Goal: Task Accomplishment & Management: Manage account settings

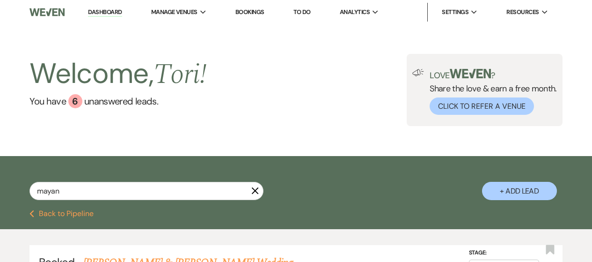
select select "8"
select select "5"
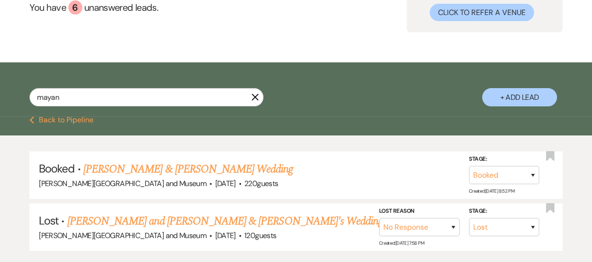
click at [3, 104] on div "mayan X + Add Lead" at bounding box center [296, 90] width 592 height 47
type input "[PERSON_NAME]"
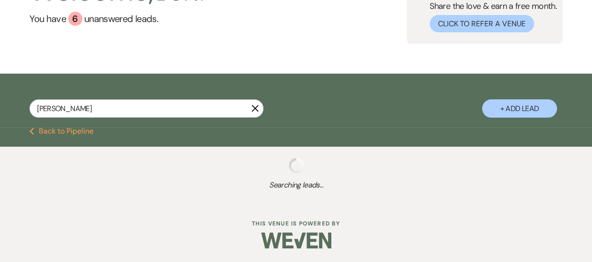
select select "8"
select select "5"
select select "8"
select select "5"
select select "8"
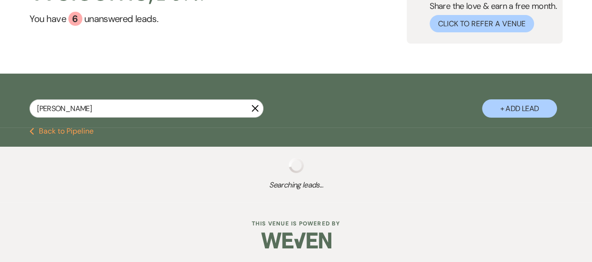
select select "8"
select select "5"
select select "8"
select select "4"
select select "8"
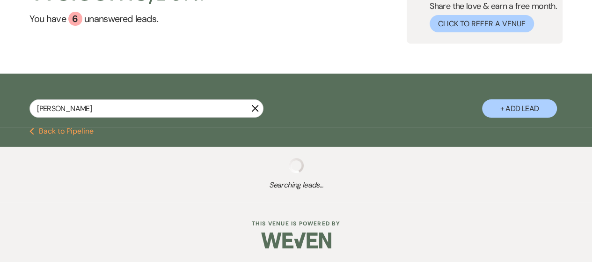
select select "5"
select select "8"
select select "7"
select select "8"
select select "6"
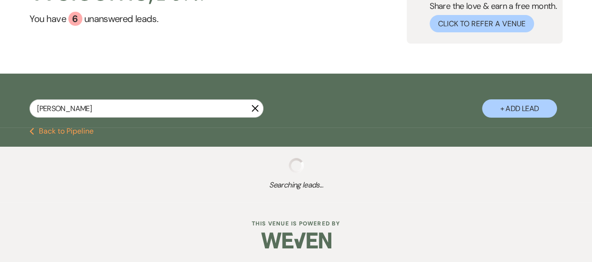
select select "8"
select select "1"
select select "8"
select select "5"
select select "8"
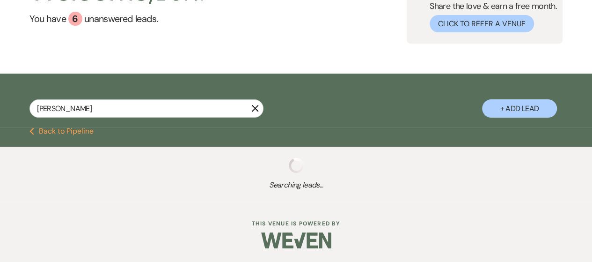
select select "10"
select select "8"
select select "5"
select select "8"
select select "10"
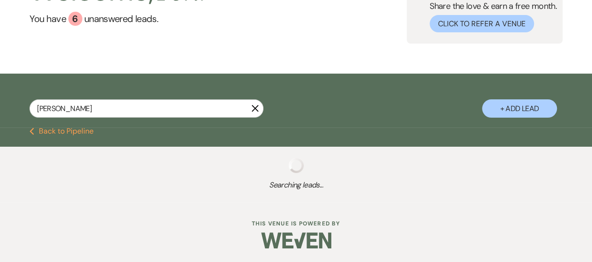
select select "8"
select select "5"
select select "8"
select select "6"
select select "8"
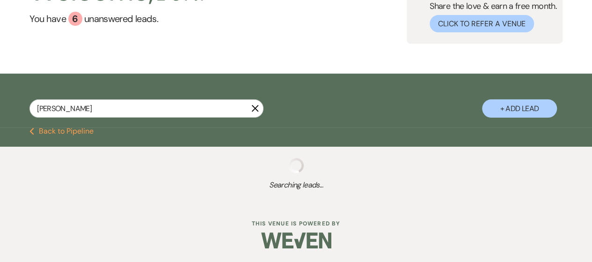
select select "5"
select select "8"
select select "10"
select select "8"
select select "6"
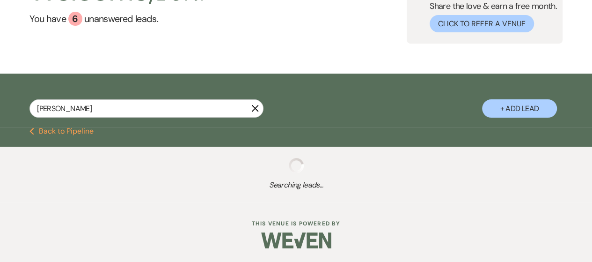
select select "8"
select select "5"
select select "8"
select select "5"
select select "8"
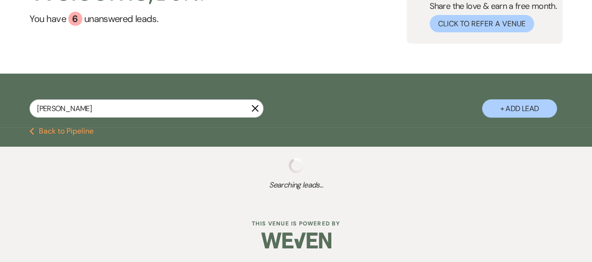
select select "10"
select select "8"
select select "10"
select select "8"
select select "5"
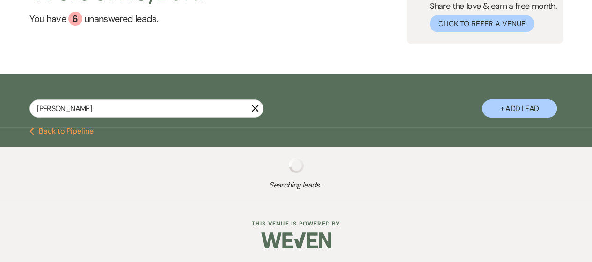
select select "8"
select select "10"
select select "8"
select select "7"
select select "8"
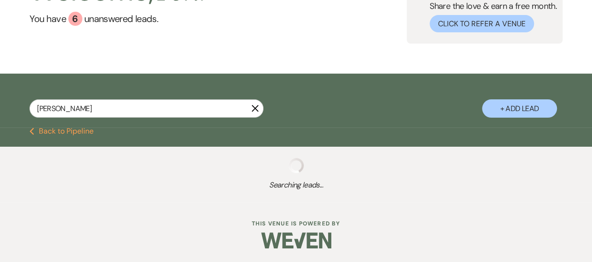
select select "4"
select select "8"
select select "6"
select select "8"
select select "5"
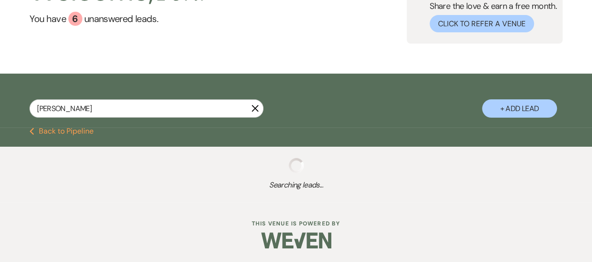
select select "8"
select select "5"
select select "8"
select select "6"
select select "8"
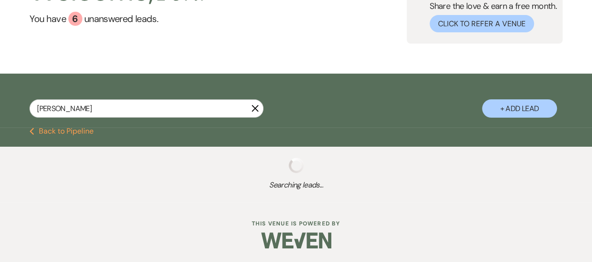
select select "5"
select select "8"
select select "5"
select select "8"
select select "5"
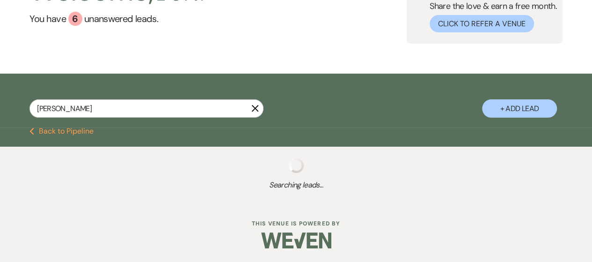
select select "8"
select select "10"
select select "8"
select select "5"
select select "8"
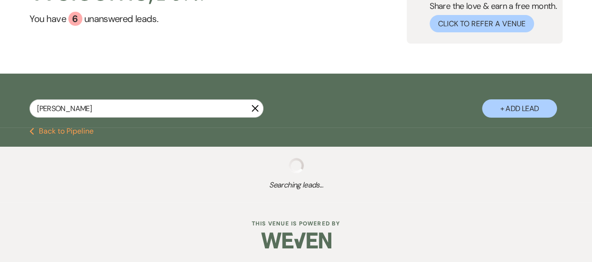
select select "10"
select select "8"
select select "6"
select select "8"
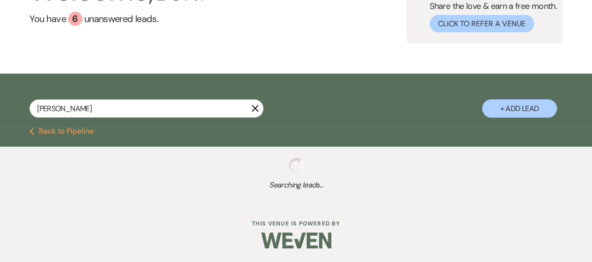
select select "5"
select select "8"
select select "10"
select select "8"
select select "5"
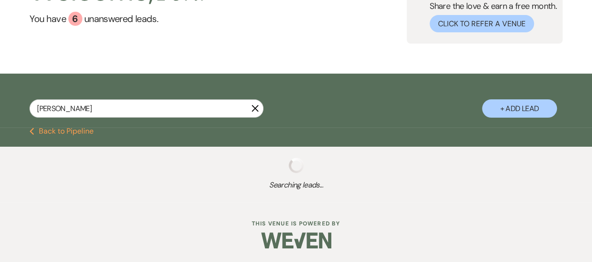
select select "8"
select select "5"
select select "8"
select select "5"
select select "8"
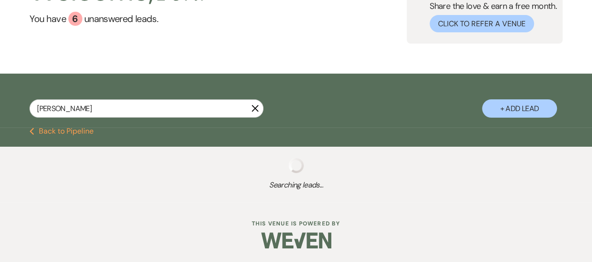
select select "5"
select select "8"
select select "5"
select select "8"
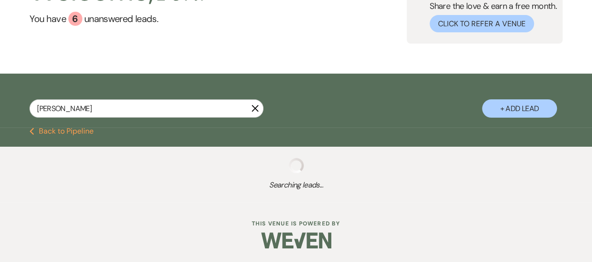
select select "8"
select select "5"
select select "8"
select select "5"
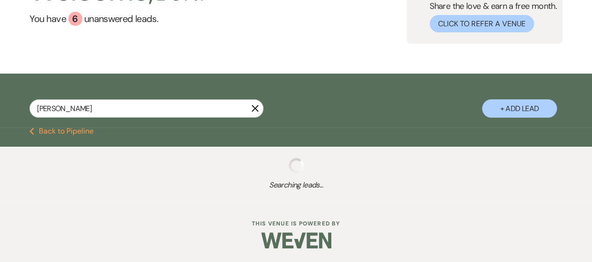
select select "8"
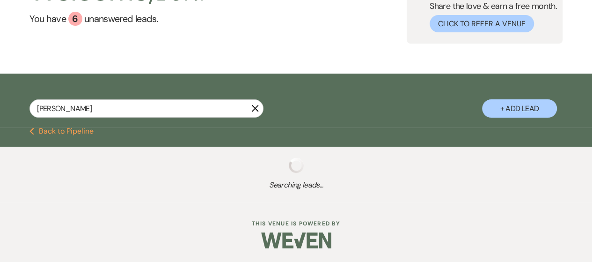
select select "8"
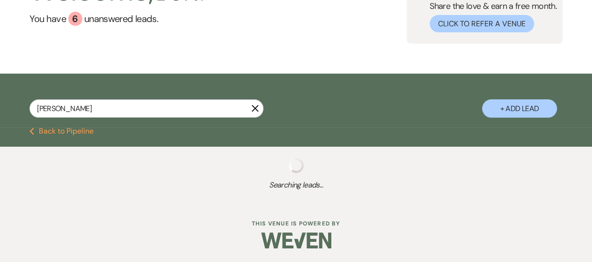
select select "8"
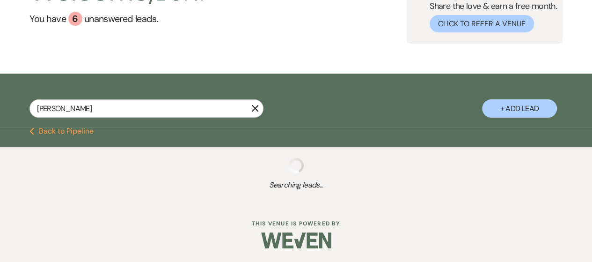
select select "8"
select select "2"
select select "8"
select select "2"
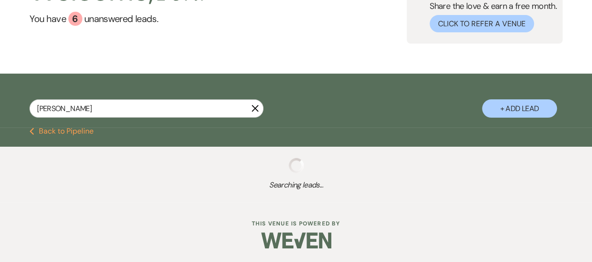
select select "8"
select select "2"
select select "8"
select select "2"
select select "8"
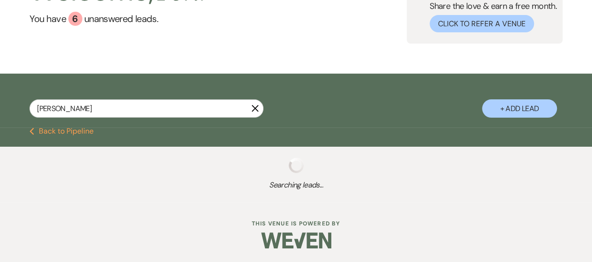
select select "2"
select select "8"
select select "2"
select select "8"
select select "2"
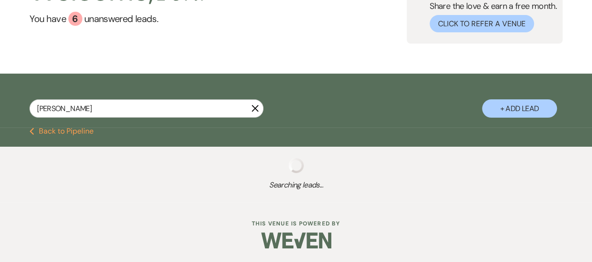
select select "8"
select select "2"
select select "8"
select select "2"
select select "8"
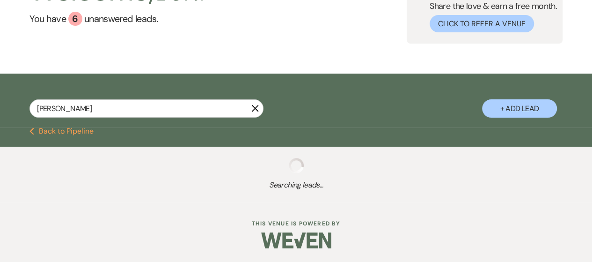
select select "2"
select select "8"
select select "2"
select select "8"
select select "2"
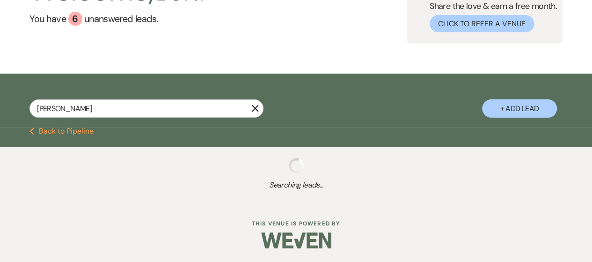
select select "8"
select select "2"
select select "8"
select select "2"
select select "8"
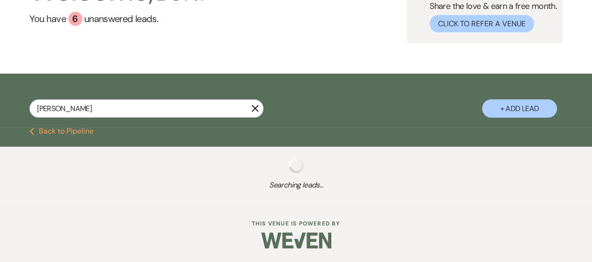
select select "2"
select select "8"
select select "2"
select select "8"
select select "2"
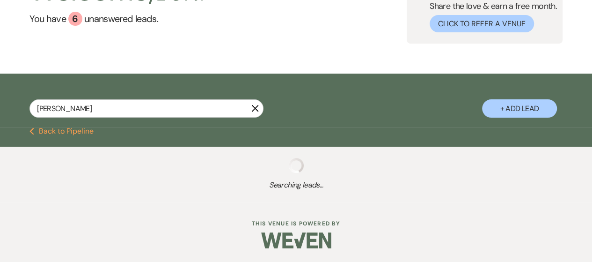
select select "8"
select select "2"
select select "8"
select select "2"
select select "8"
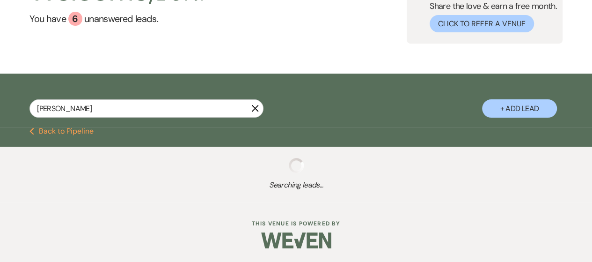
select select "2"
select select "8"
select select "2"
select select "8"
select select "2"
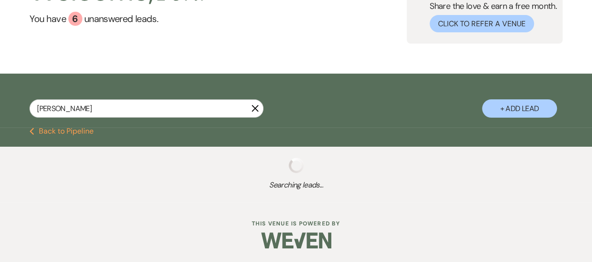
select select "8"
select select "2"
select select "8"
select select "2"
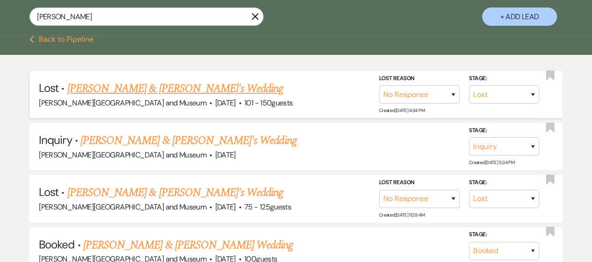
scroll to position [281, 0]
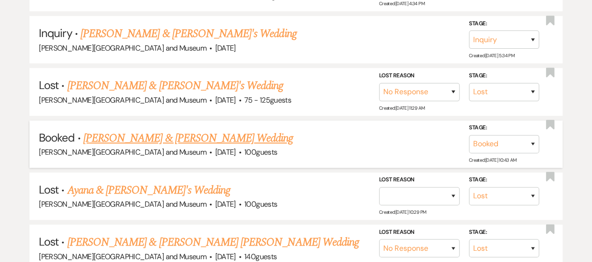
click at [227, 135] on link "[PERSON_NAME] & [PERSON_NAME] Wedding" at bounding box center [188, 138] width 210 height 17
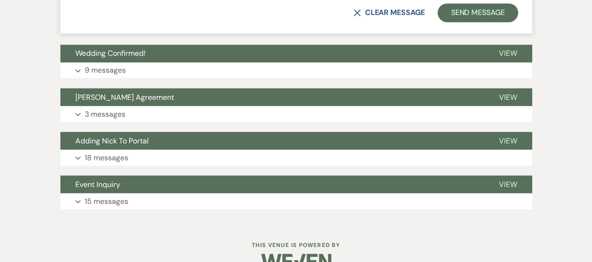
scroll to position [810, 0]
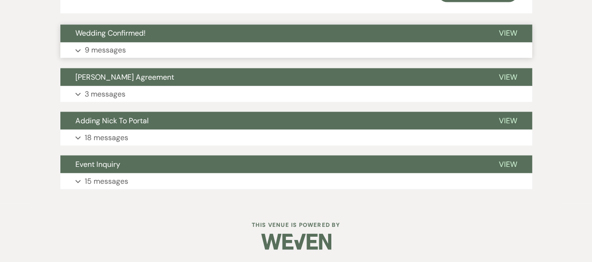
click at [108, 52] on p "9 messages" at bounding box center [105, 50] width 41 height 12
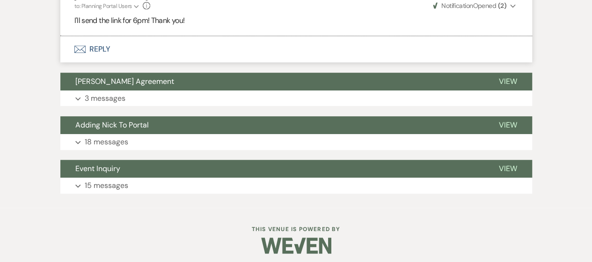
scroll to position [2036, 0]
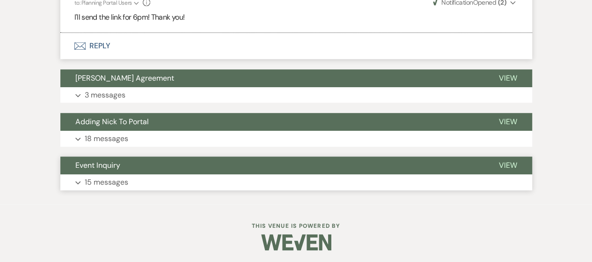
click at [265, 178] on button "Expand 15 messages" at bounding box center [296, 182] width 472 height 16
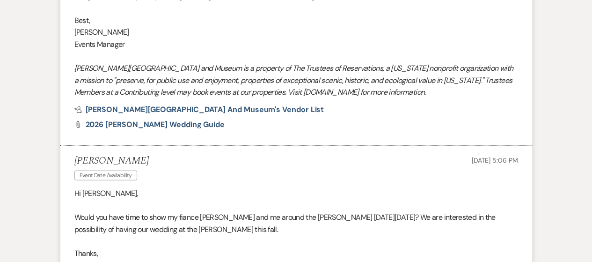
scroll to position [2832, 0]
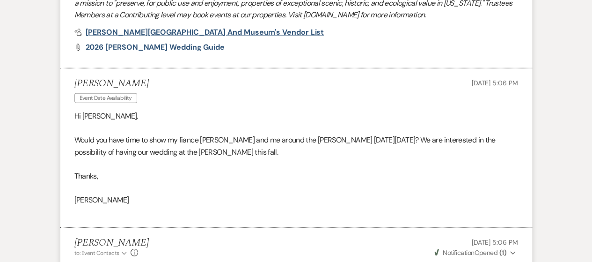
click at [171, 37] on span "[PERSON_NAME][GEOGRAPHIC_DATA] and Museum's Vendor List" at bounding box center [205, 32] width 239 height 10
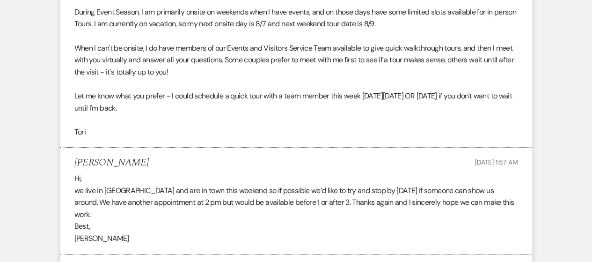
scroll to position [3211, 0]
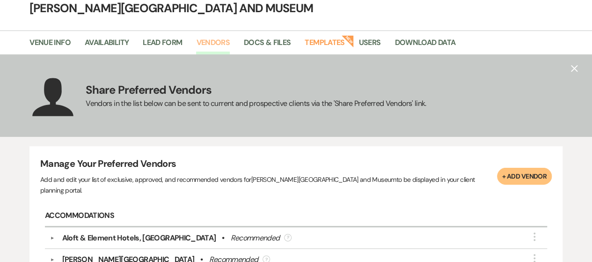
click at [214, 38] on link "Vendors" at bounding box center [213, 46] width 34 height 18
